Goal: Find specific page/section: Find specific page/section

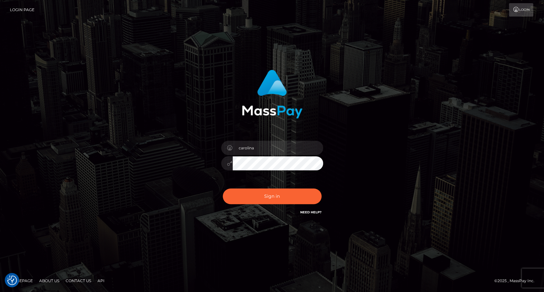
click at [288, 192] on button "Sign in" at bounding box center [272, 197] width 99 height 16
type input "carolina"
click at [274, 193] on button "Sign in" at bounding box center [272, 197] width 99 height 16
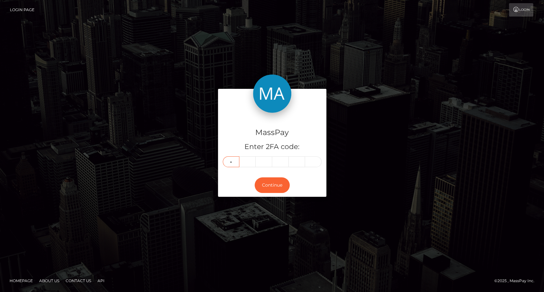
type input "3"
type input "7"
type input "8"
type input "9"
type input "2"
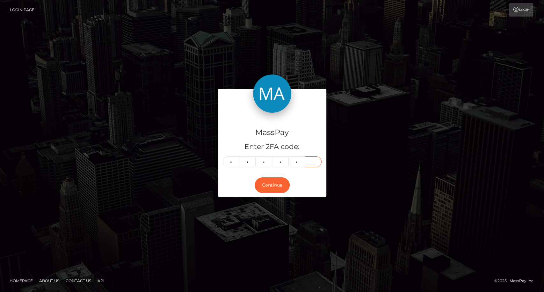
type input "0"
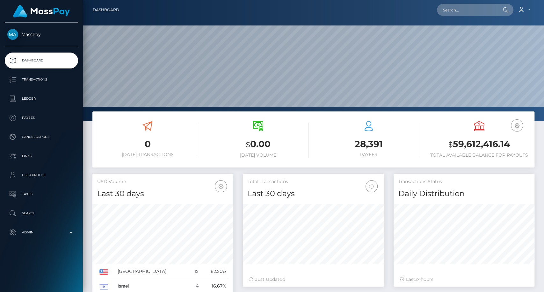
scroll to position [112, 141]
click at [457, 7] on input "text" at bounding box center [467, 10] width 60 height 12
paste input "amil@sweeps.us"
click at [470, 5] on input "amil@sweeps.us" at bounding box center [467, 10] width 60 height 12
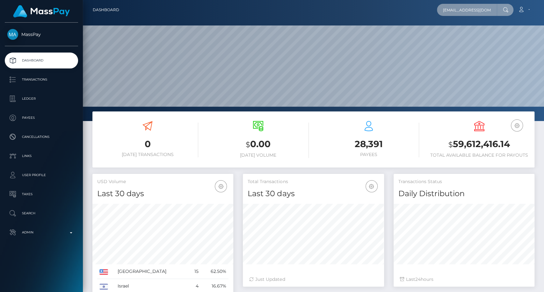
click at [470, 5] on input "amil@sweeps.us" at bounding box center [467, 10] width 60 height 12
type input "amil@sweeps.us"
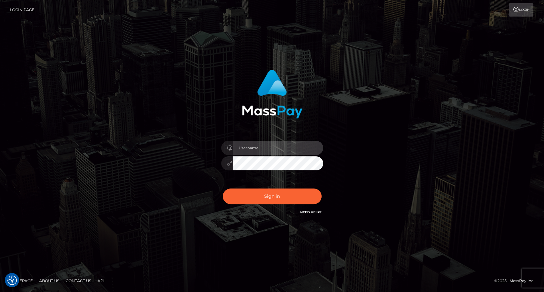
type input "carolina"
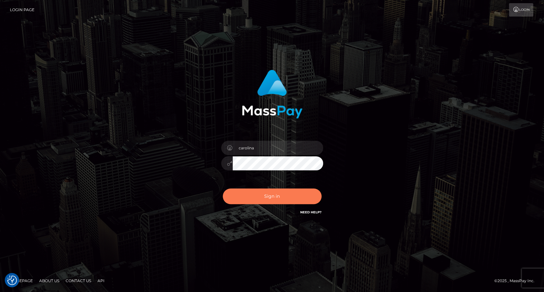
click at [271, 190] on button "Sign in" at bounding box center [272, 197] width 99 height 16
type input "carolina"
click at [267, 198] on button "Sign in" at bounding box center [272, 197] width 99 height 16
checkbox input "true"
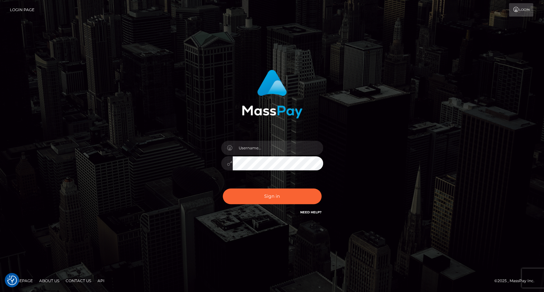
checkbox input "true"
type input "carolina"
click at [290, 152] on input "carolina" at bounding box center [277, 148] width 90 height 14
click at [389, 140] on div "carolina Sign in" at bounding box center [271, 146] width 363 height 162
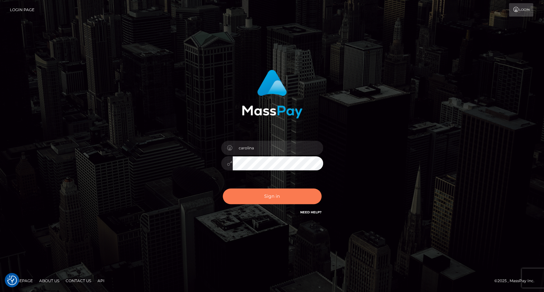
click at [268, 197] on button "Sign in" at bounding box center [272, 197] width 99 height 16
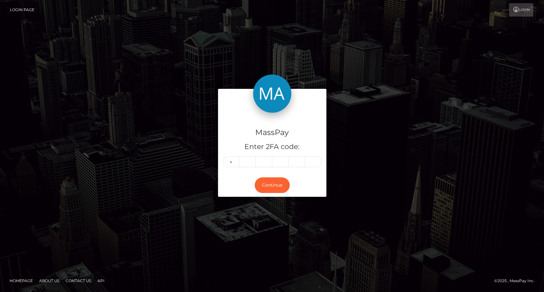
type input "3"
type input "0"
type input "8"
type input "9"
type input "6"
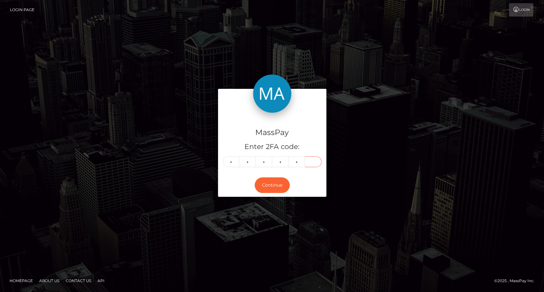
type input "8"
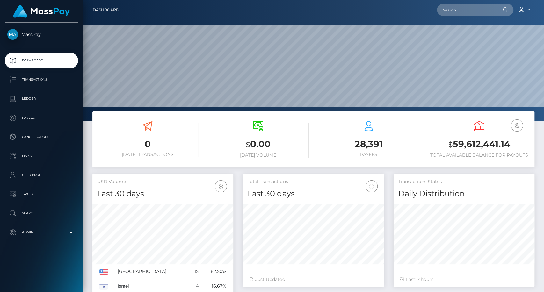
scroll to position [112, 141]
click at [446, 10] on input "text" at bounding box center [467, 10] width 60 height 12
paste input "[EMAIL_ADDRESS][DOMAIN_NAME]"
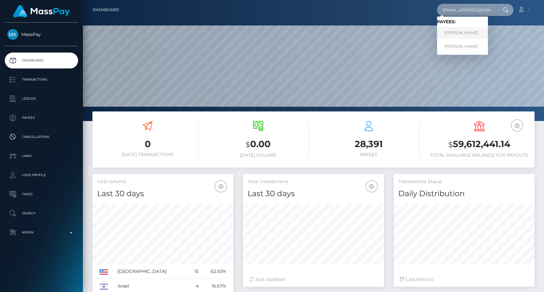
type input "[EMAIL_ADDRESS][DOMAIN_NAME]"
click at [460, 31] on link "[PERSON_NAME]" at bounding box center [462, 33] width 51 height 12
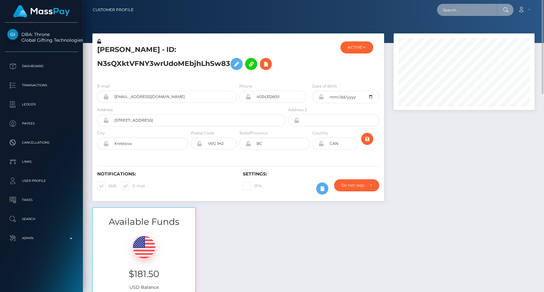
click at [453, 14] on input "text" at bounding box center [467, 10] width 60 height 12
paste input "liviturner93@gmail.com"
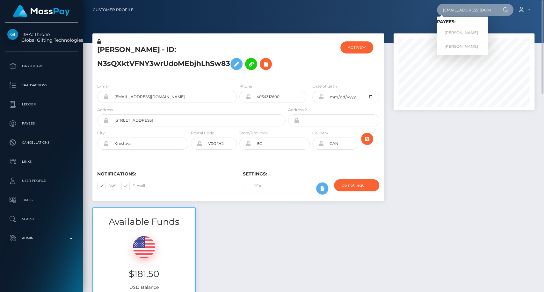
type input "liviturner93@gmail.com"
drag, startPoint x: 468, startPoint y: 38, endPoint x: 468, endPoint y: 46, distance: 8.9
click at [468, 46] on link "Olivia Turner" at bounding box center [462, 46] width 51 height 12
